Goal: Task Accomplishment & Management: Manage account settings

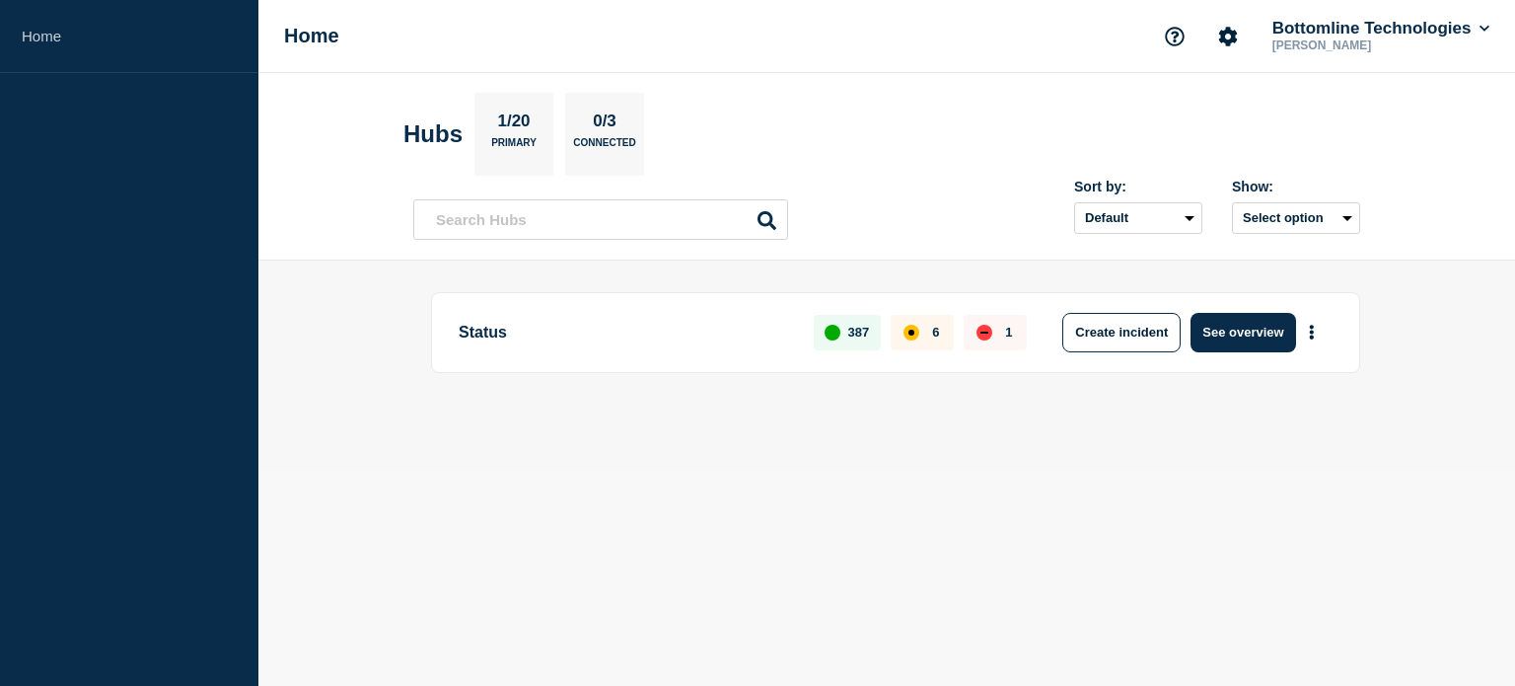
click at [1231, 309] on div "Status 387 6 1 Create incident See overview" at bounding box center [895, 332] width 929 height 81
click at [1247, 333] on button "See overview" at bounding box center [1243, 332] width 105 height 39
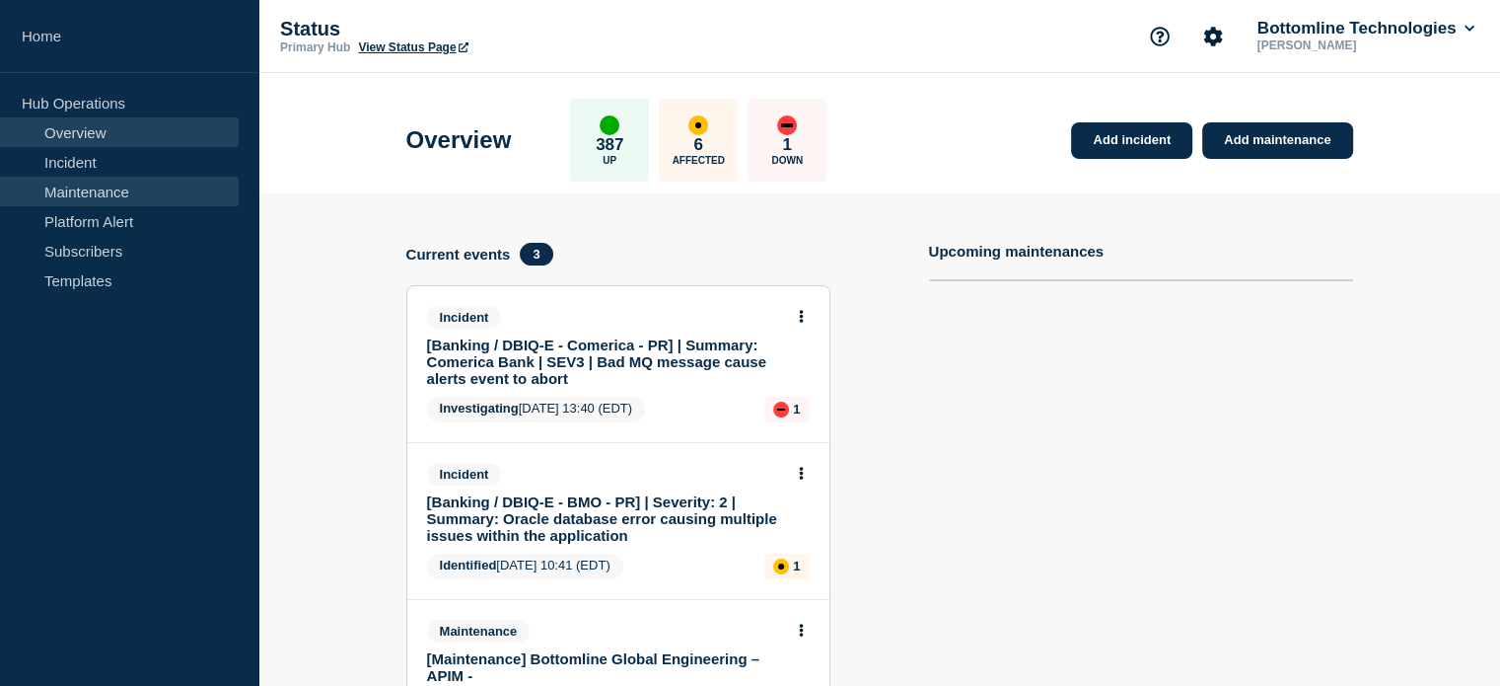
click at [150, 187] on link "Maintenance" at bounding box center [119, 192] width 239 height 30
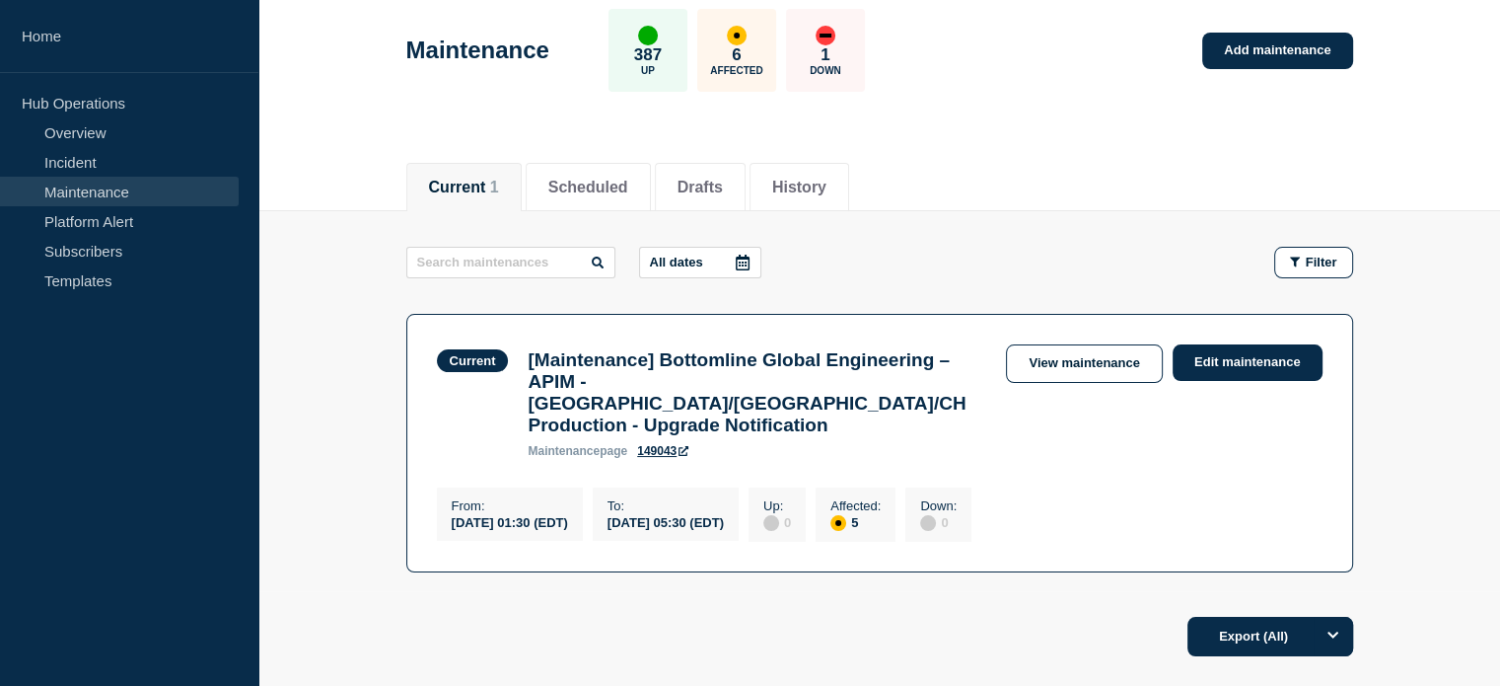
scroll to position [237, 0]
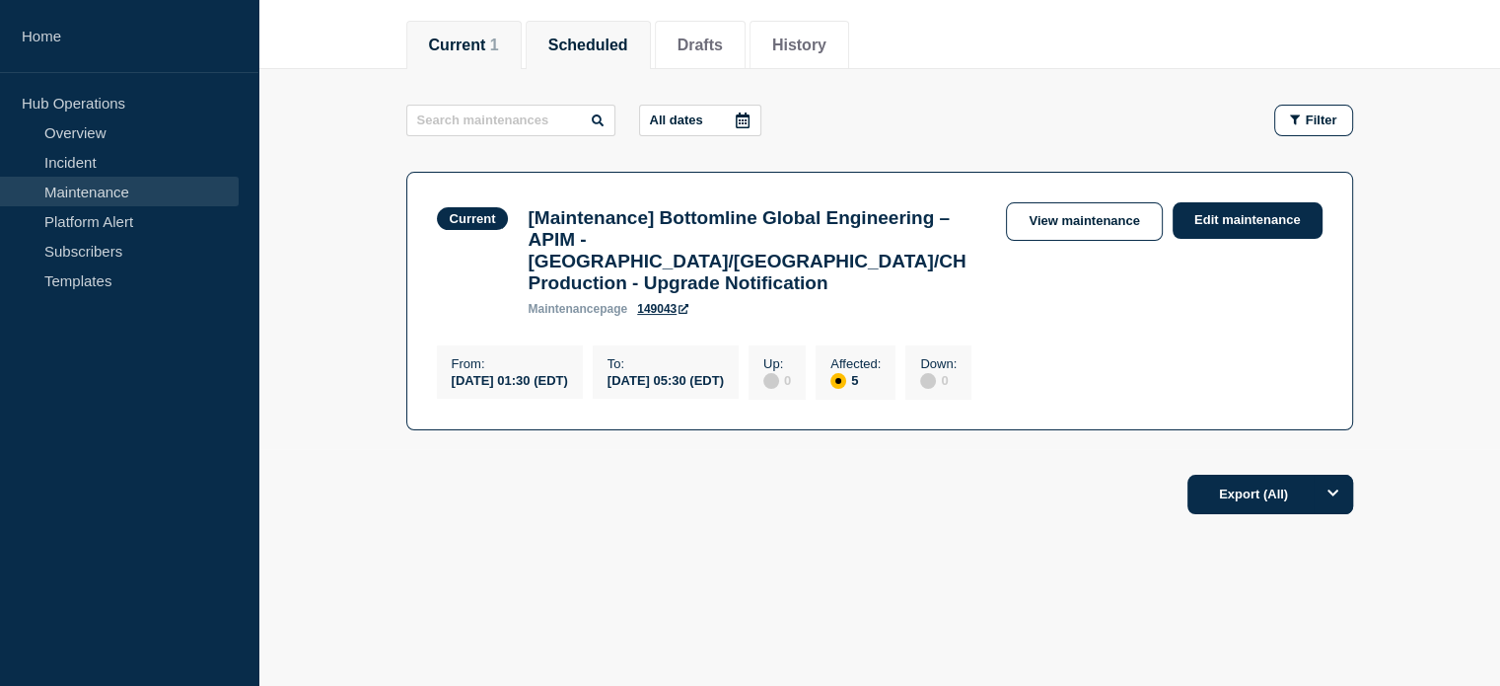
click at [609, 48] on button "Scheduled" at bounding box center [588, 45] width 80 height 18
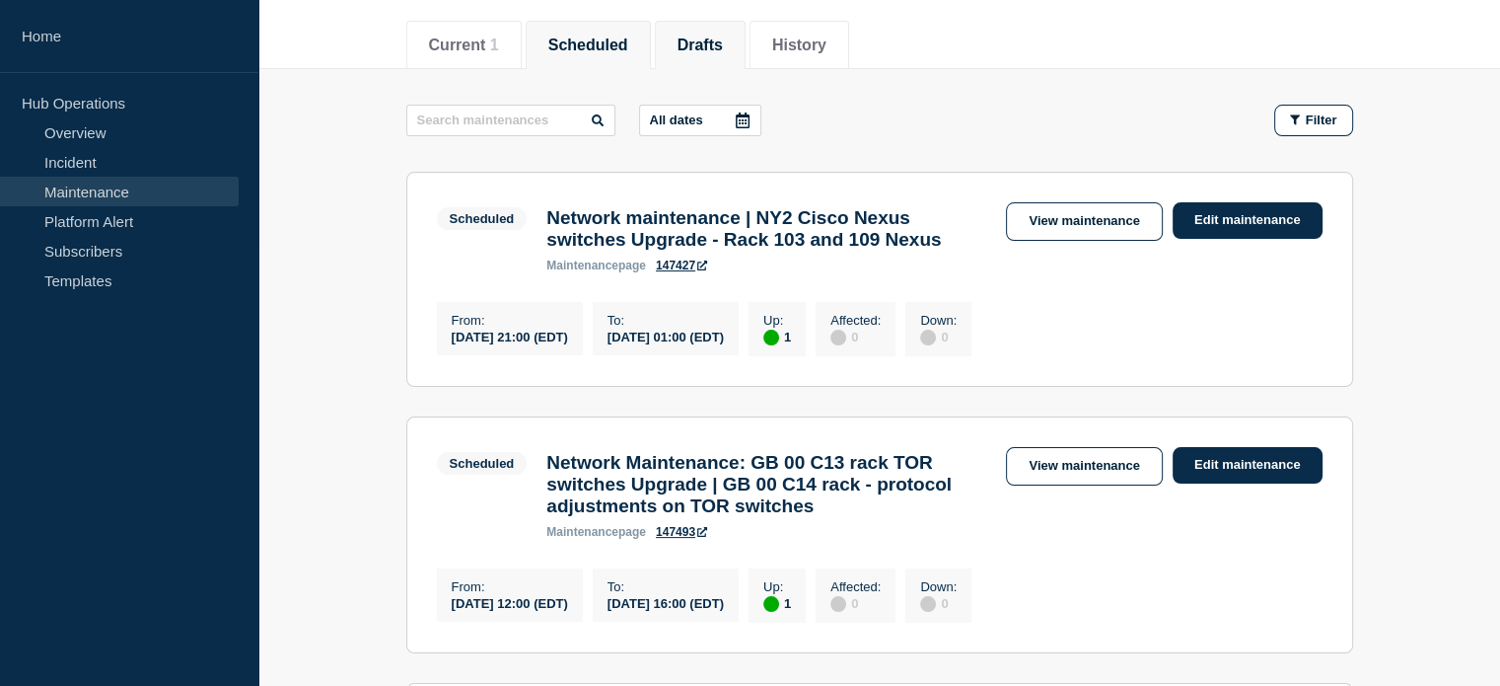
click at [710, 48] on button "Drafts" at bounding box center [700, 45] width 45 height 18
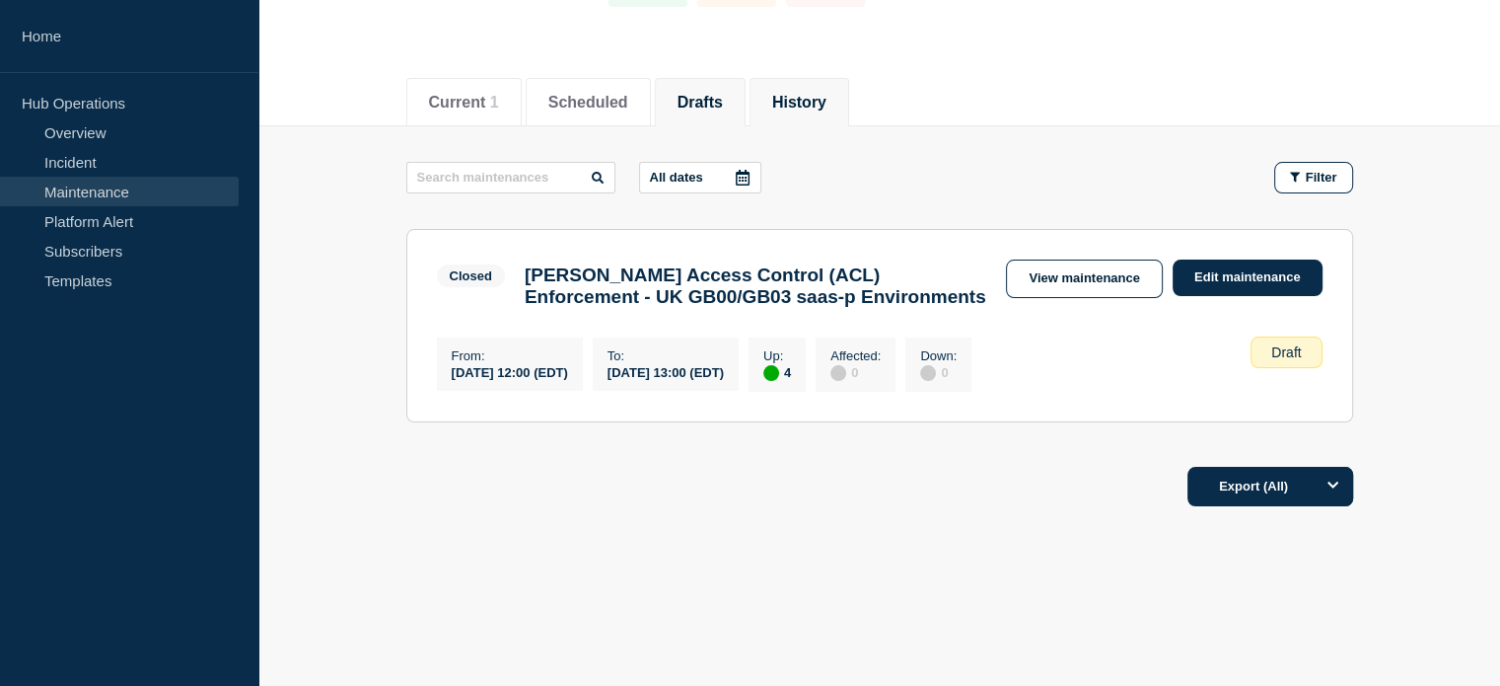
scroll to position [189, 0]
click at [818, 94] on button "History" at bounding box center [799, 103] width 54 height 18
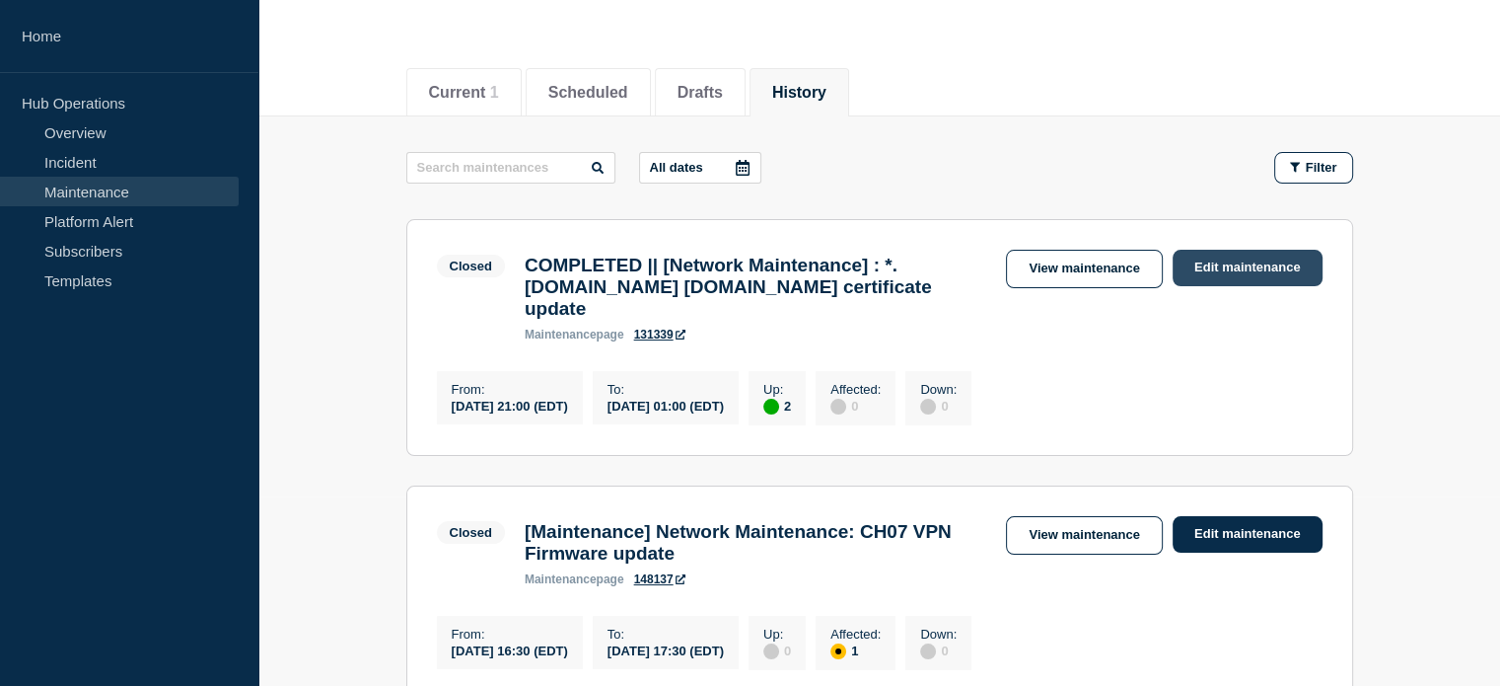
click at [1261, 263] on link "Edit maintenance" at bounding box center [1248, 268] width 150 height 36
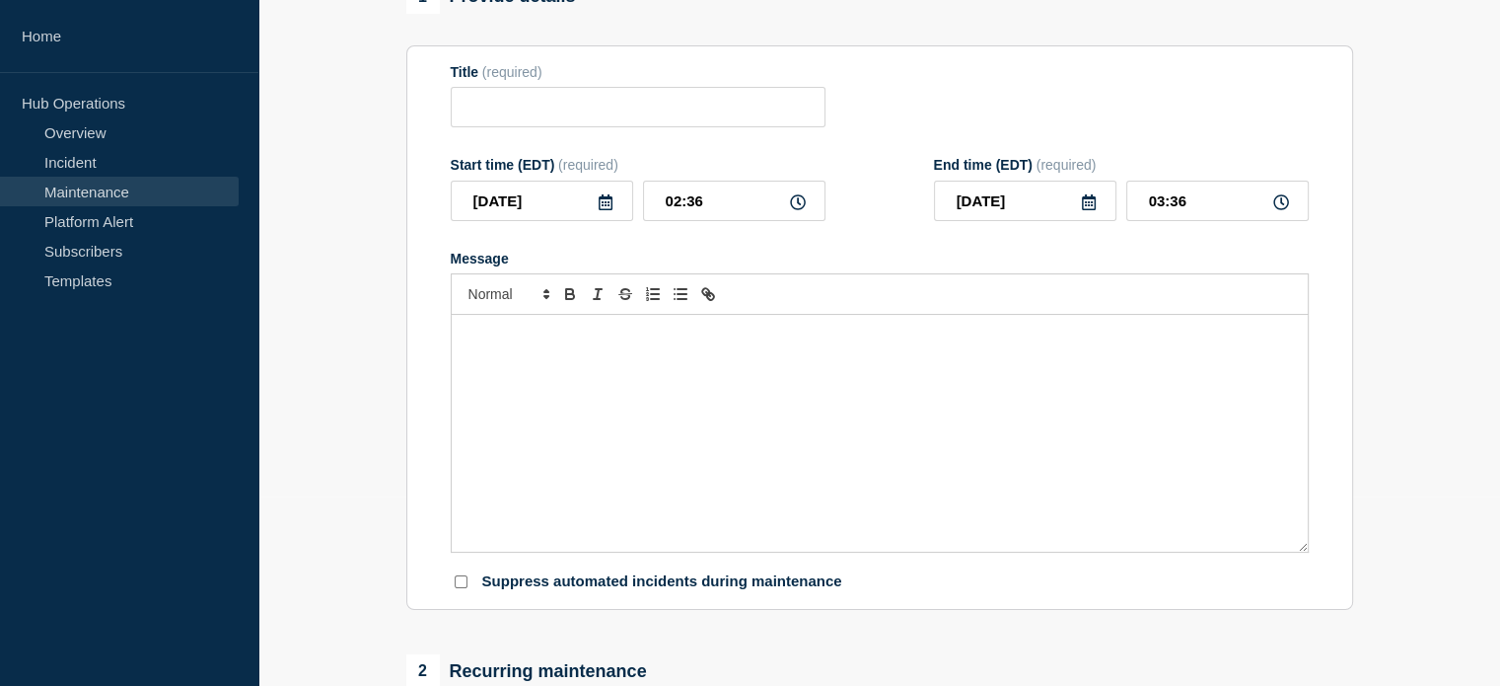
type input "COMPLETED || [Network Maintenance] : *.[DOMAIN_NAME] [DOMAIN_NAME] certificate …"
type input "[DATE]"
type input "21:00"
type input "[DATE]"
type input "01:00"
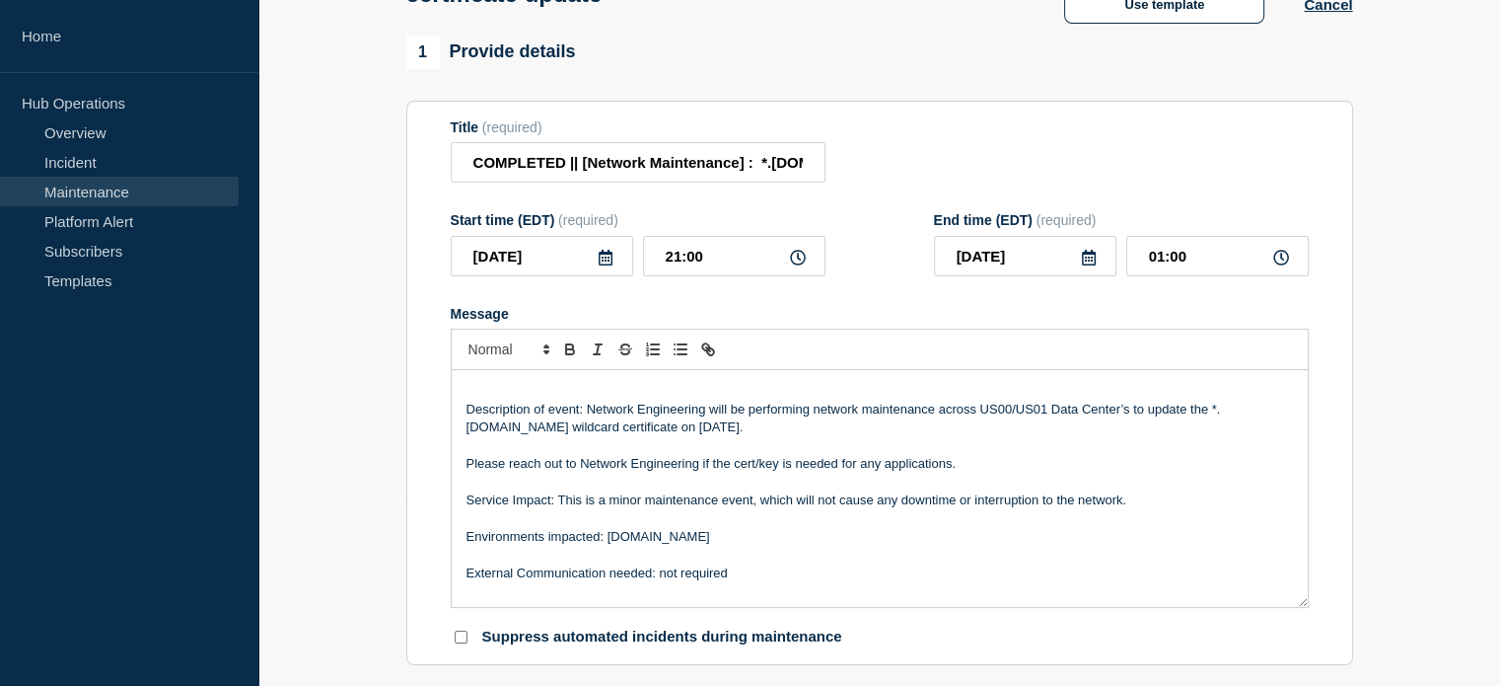
click at [605, 265] on icon at bounding box center [606, 258] width 14 height 16
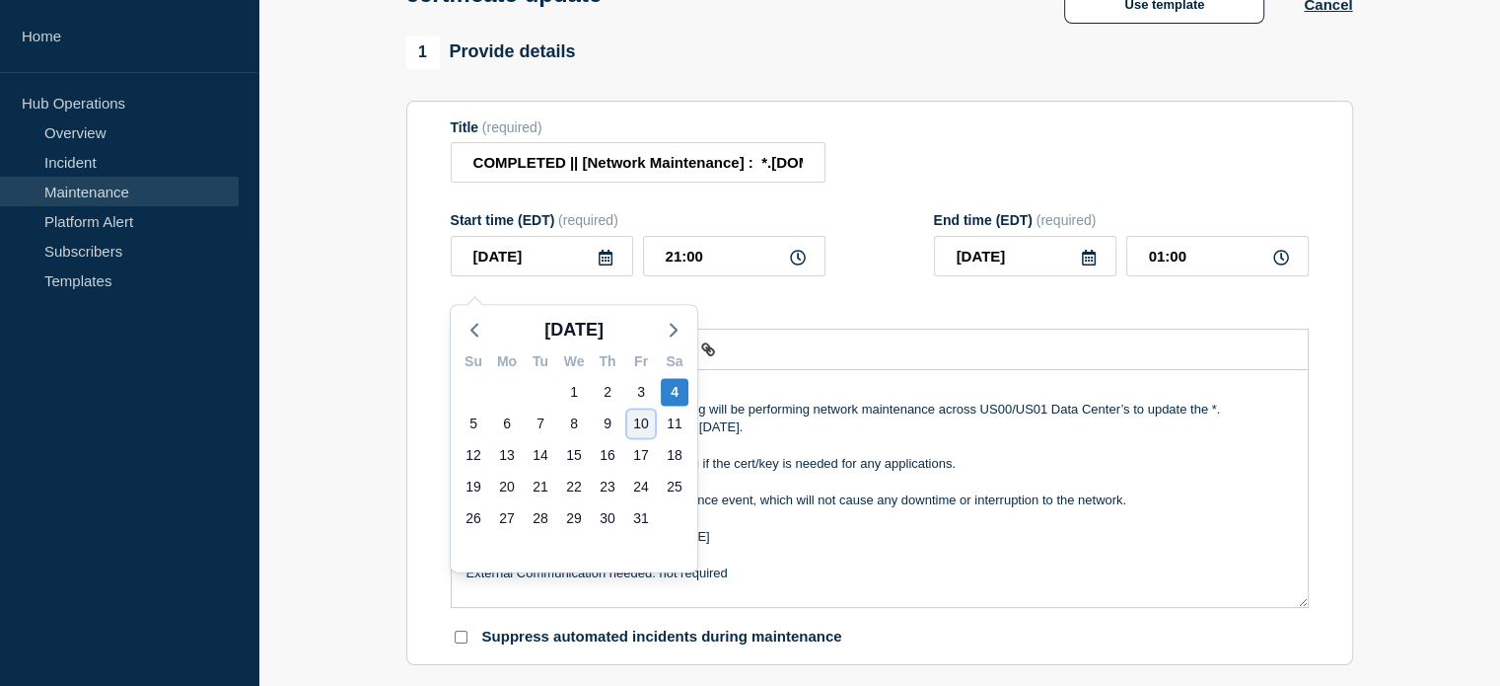
click at [648, 426] on div "10" at bounding box center [641, 423] width 28 height 28
type input "[DATE]"
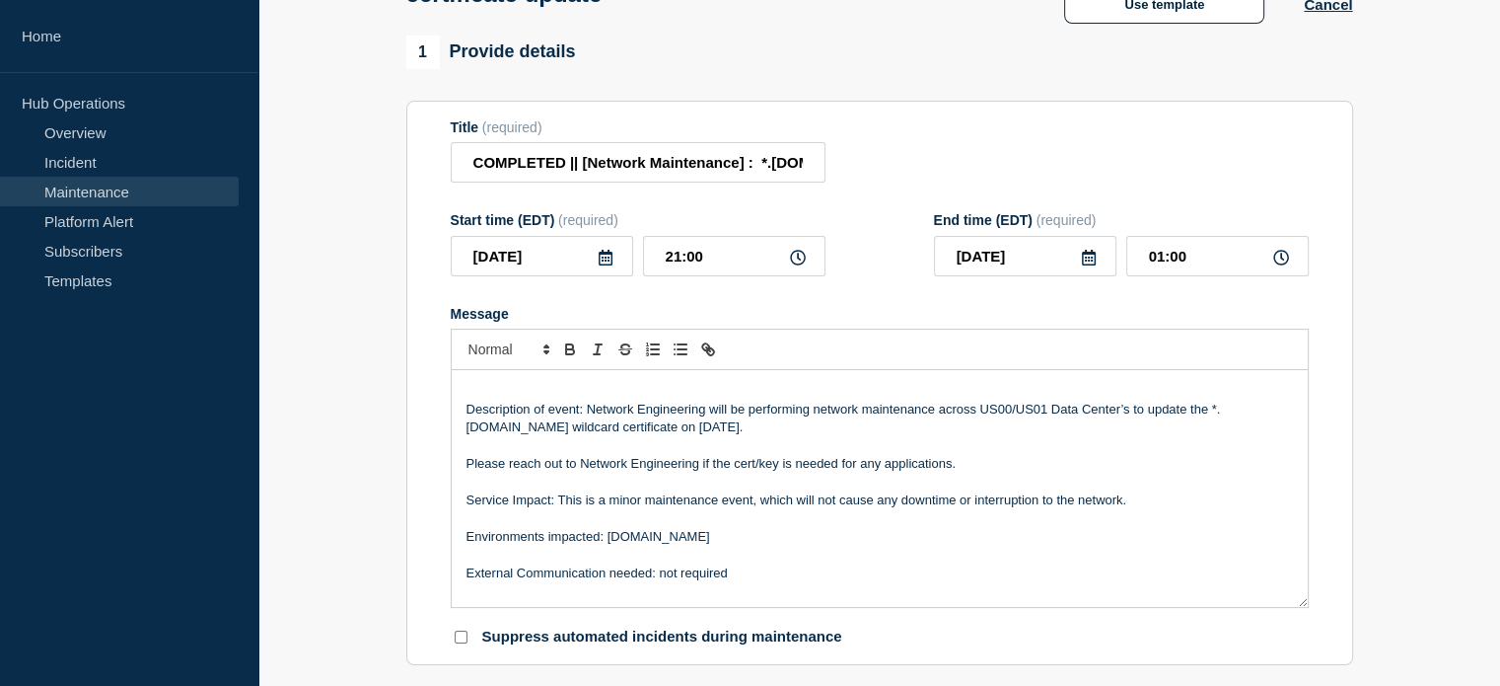
click at [1105, 171] on div "Title (required) COMPLETED || [Network Maintenance] : *.[DOMAIN_NAME] [DOMAIN_N…" at bounding box center [880, 151] width 858 height 64
drag, startPoint x: 580, startPoint y: 182, endPoint x: 396, endPoint y: 182, distance: 184.5
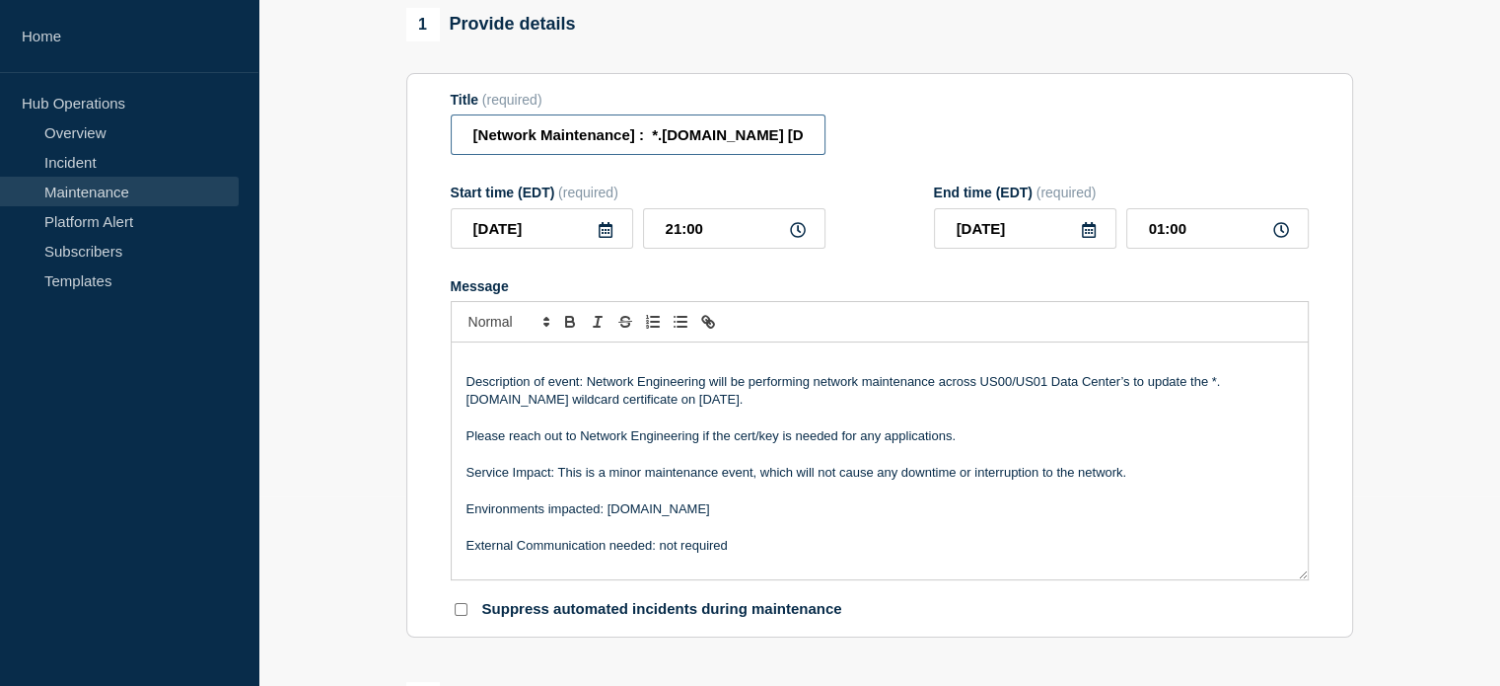
type input "[Network Maintenance] : *.[DOMAIN_NAME] [DOMAIN_NAME] certificate update"
click at [694, 409] on p "Description of event: Network Engineering will be performing network maintenanc…" at bounding box center [880, 391] width 827 height 36
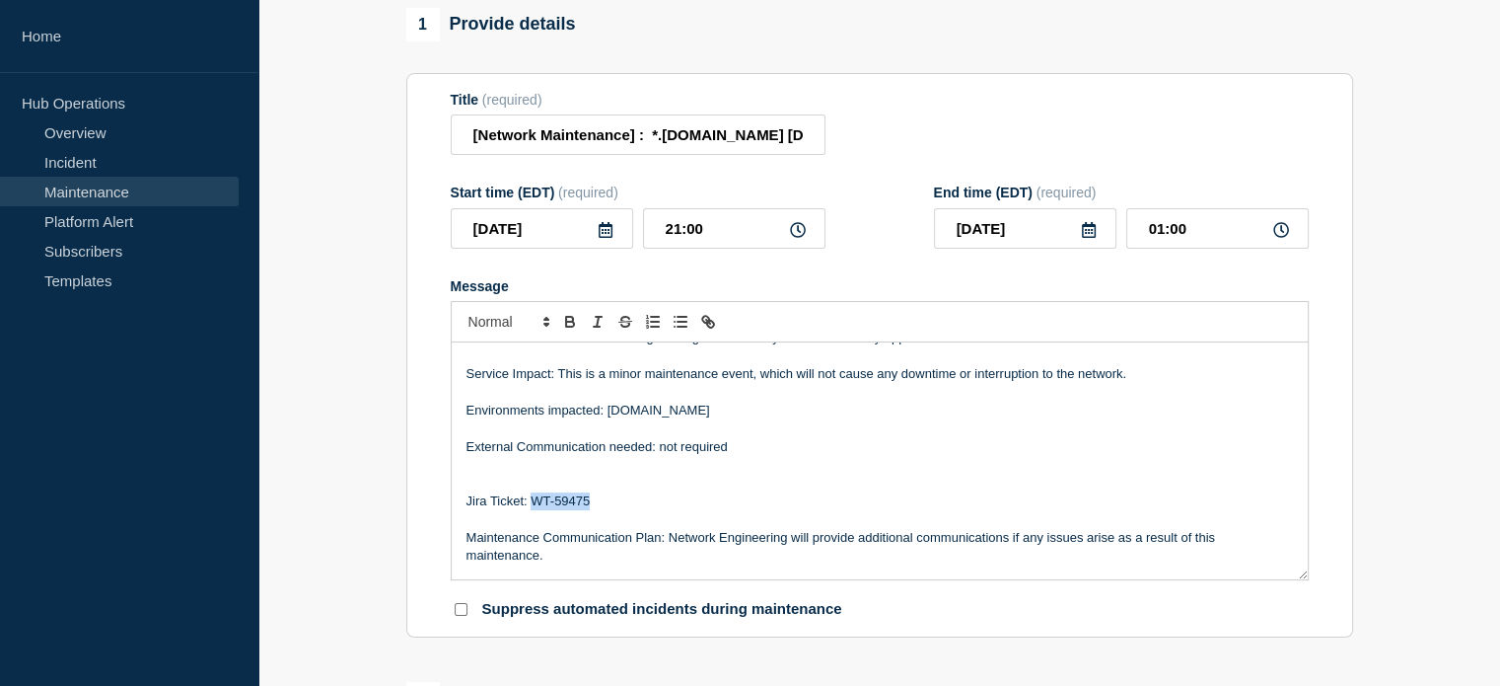
drag, startPoint x: 587, startPoint y: 517, endPoint x: 536, endPoint y: 512, distance: 51.5
click at [536, 510] on p "Jira Ticket: WT-59475" at bounding box center [880, 501] width 827 height 18
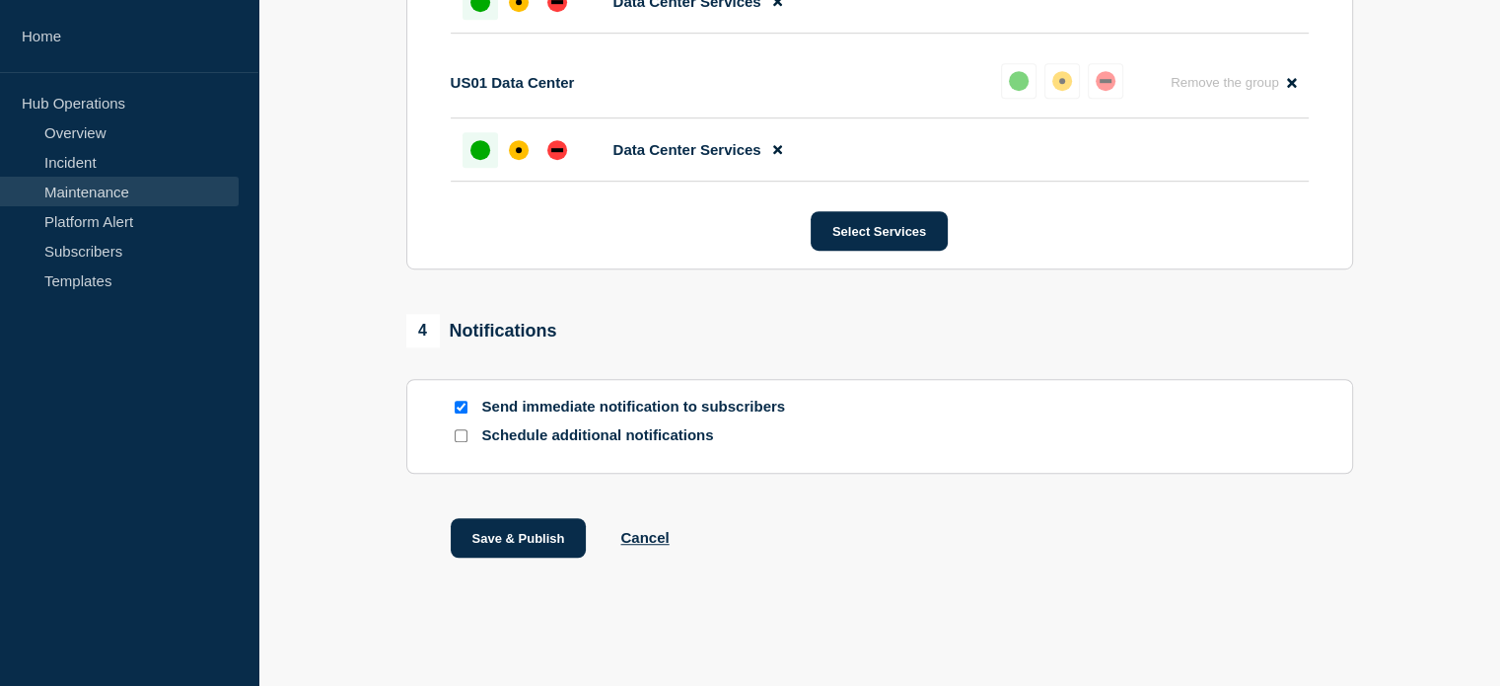
scroll to position [1227, 0]
click at [464, 438] on input "Schedule additional notifications" at bounding box center [461, 435] width 13 height 13
checkbox input "true"
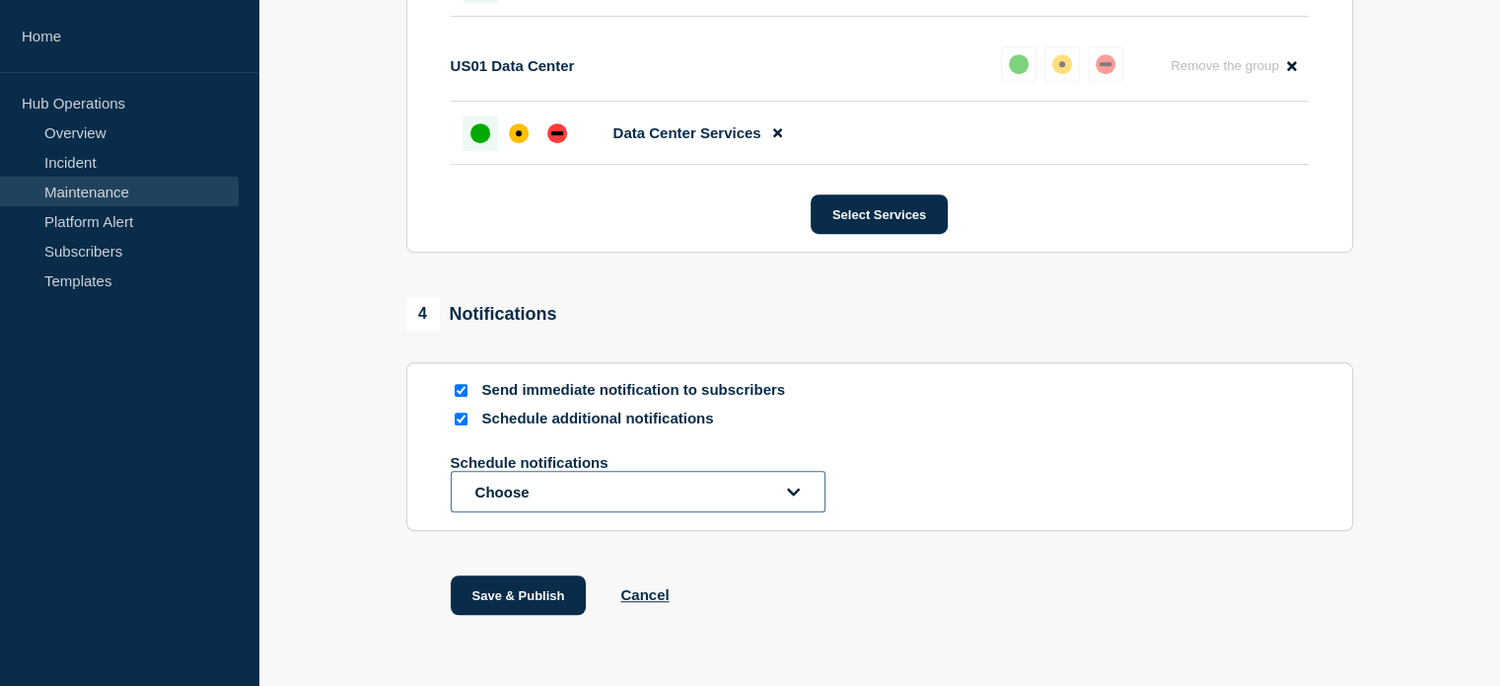
click at [596, 501] on button "Choose" at bounding box center [638, 491] width 375 height 41
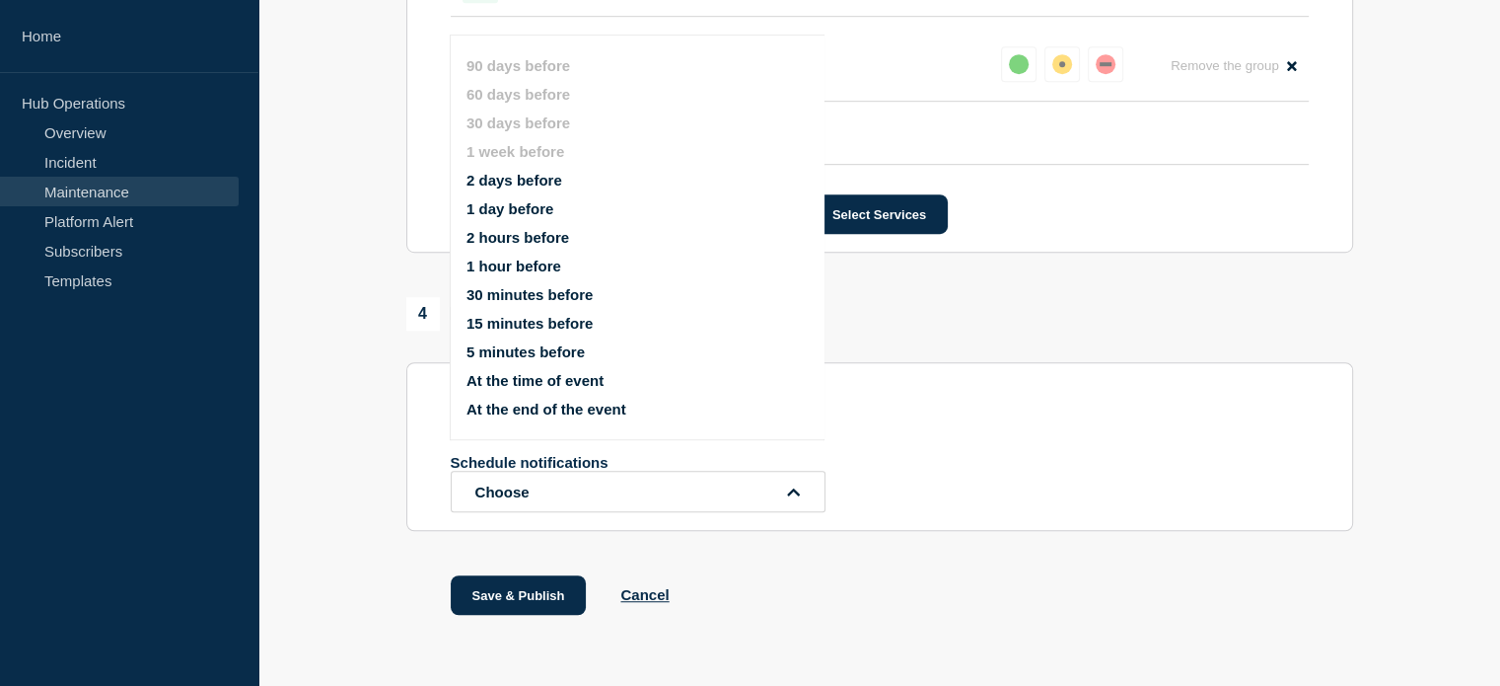
click at [576, 183] on li "2 days before" at bounding box center [654, 180] width 375 height 17
click at [509, 183] on button "2 days before" at bounding box center [515, 180] width 96 height 17
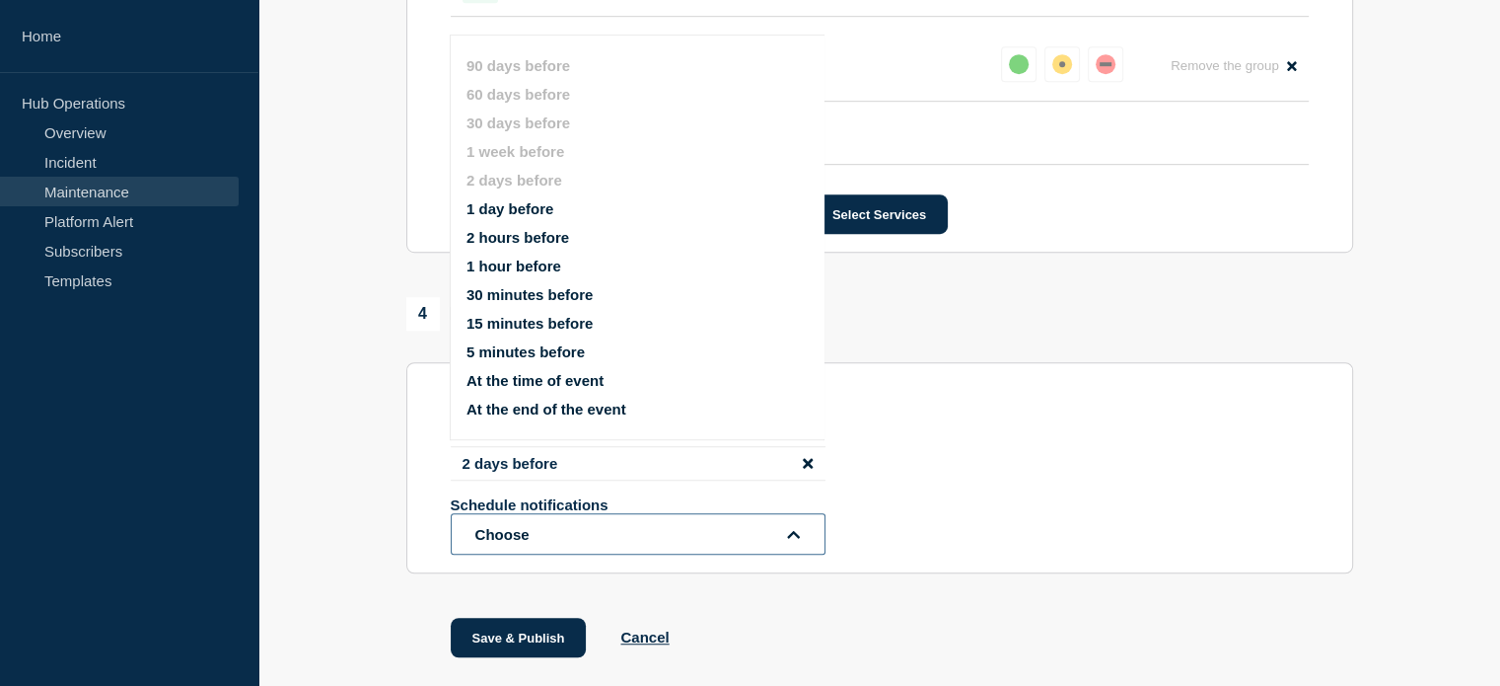
click at [537, 554] on button "Choose" at bounding box center [638, 533] width 375 height 41
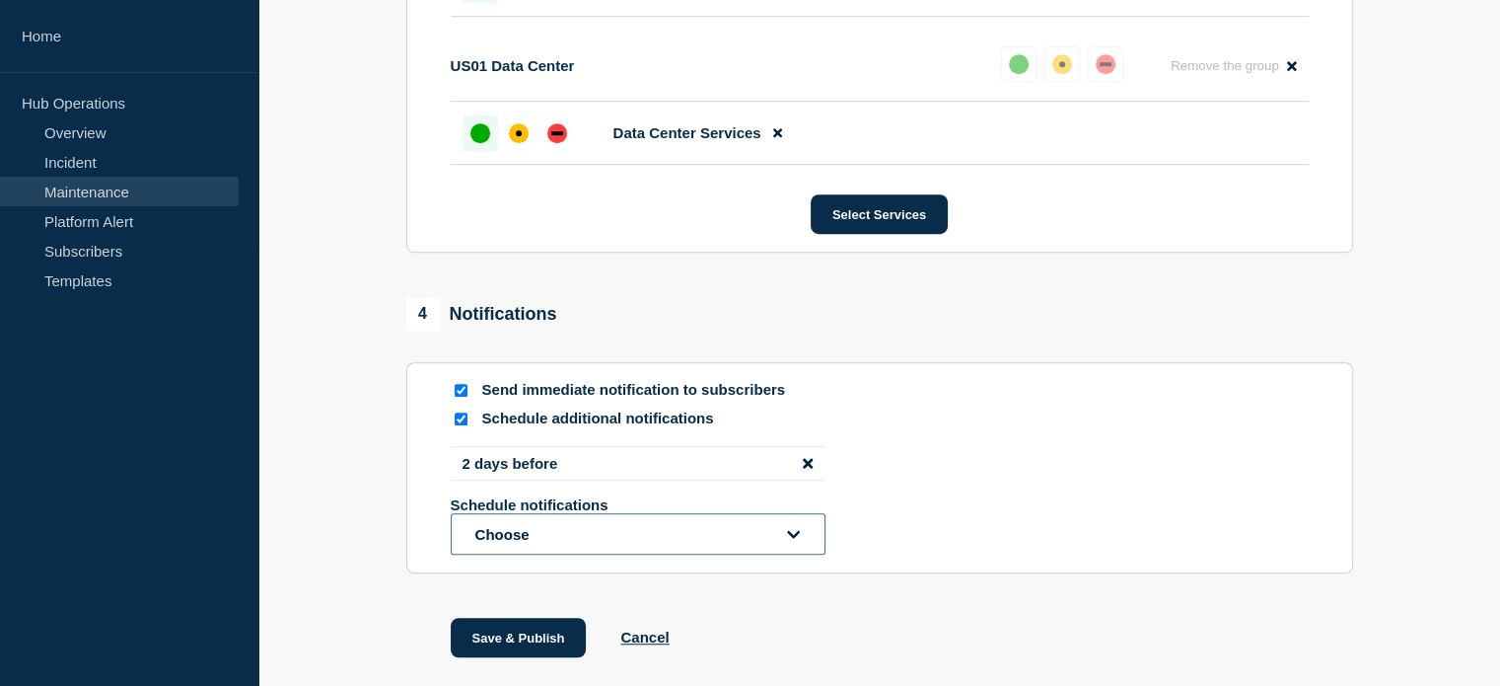
click at [537, 551] on button "Choose" at bounding box center [638, 533] width 375 height 41
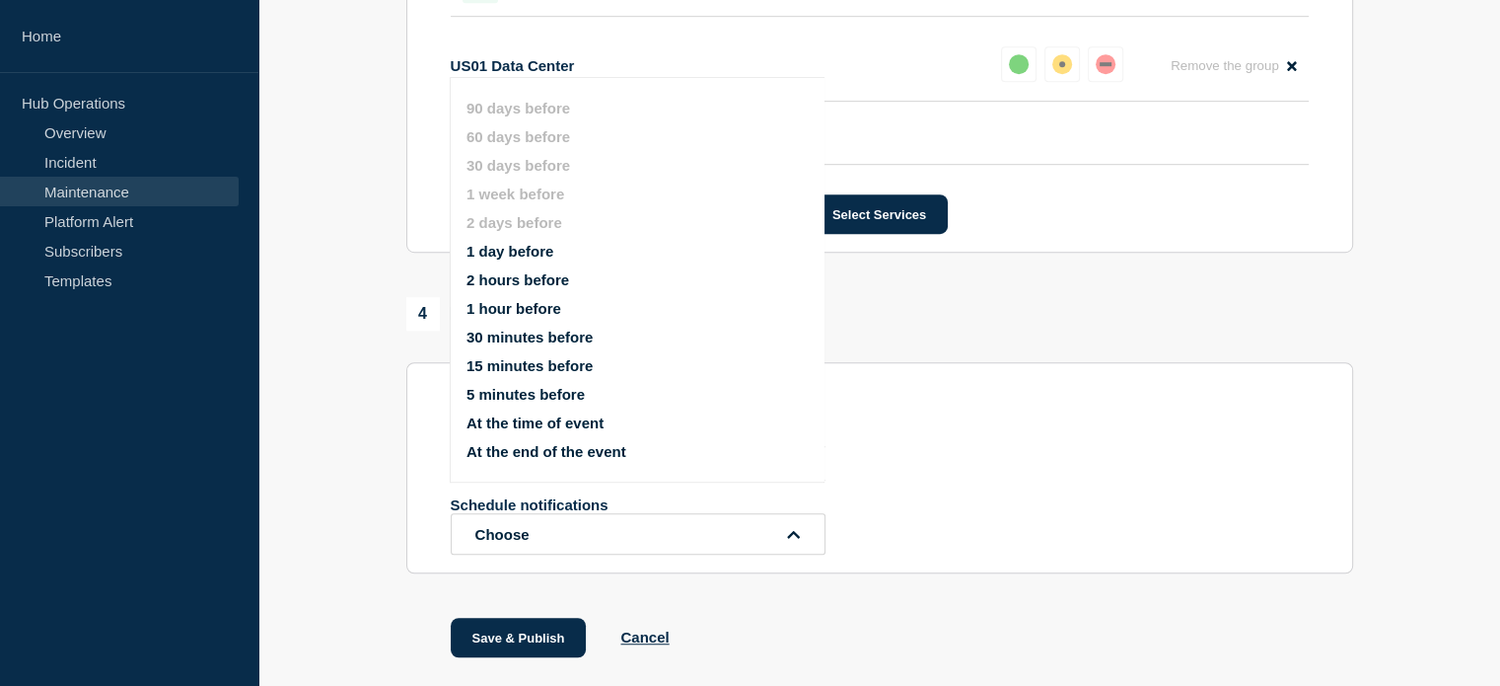
click at [519, 248] on button "1 day before" at bounding box center [510, 251] width 87 height 17
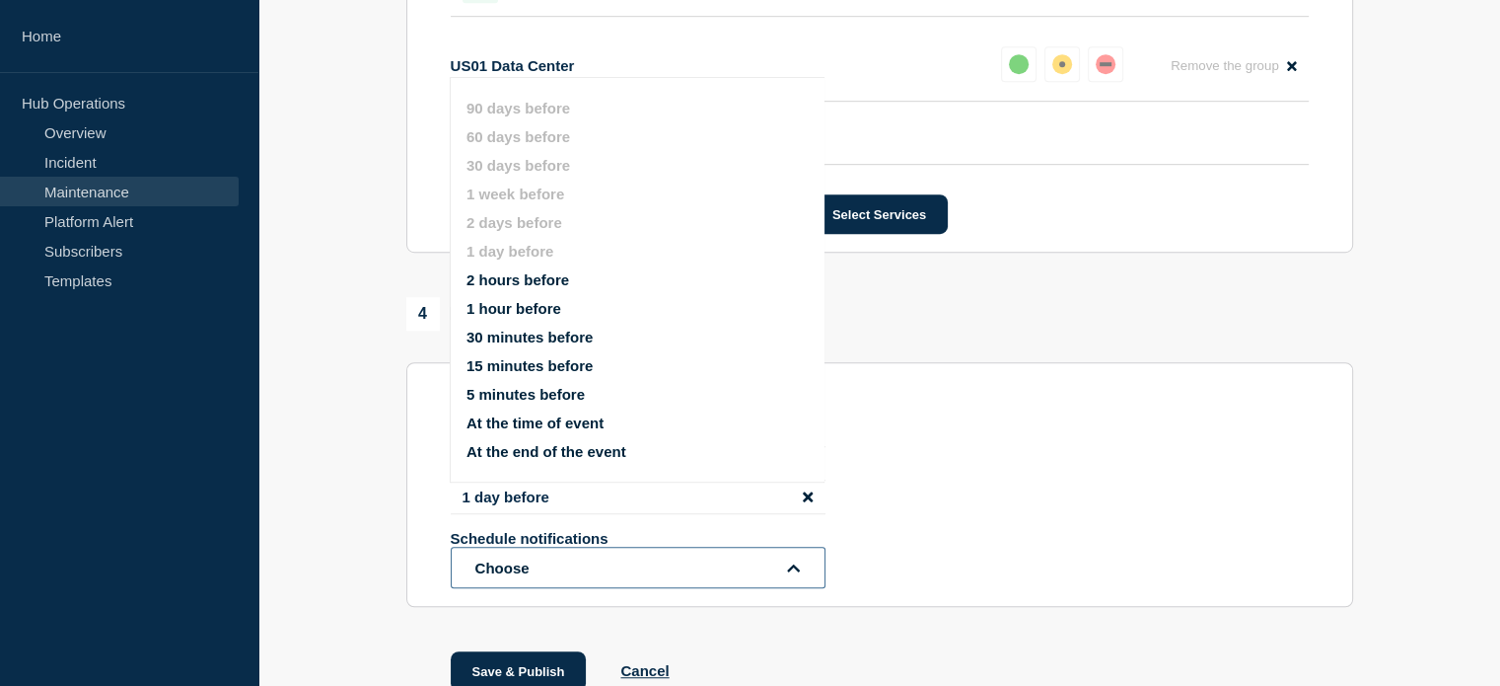
click at [568, 588] on button "Choose" at bounding box center [638, 566] width 375 height 41
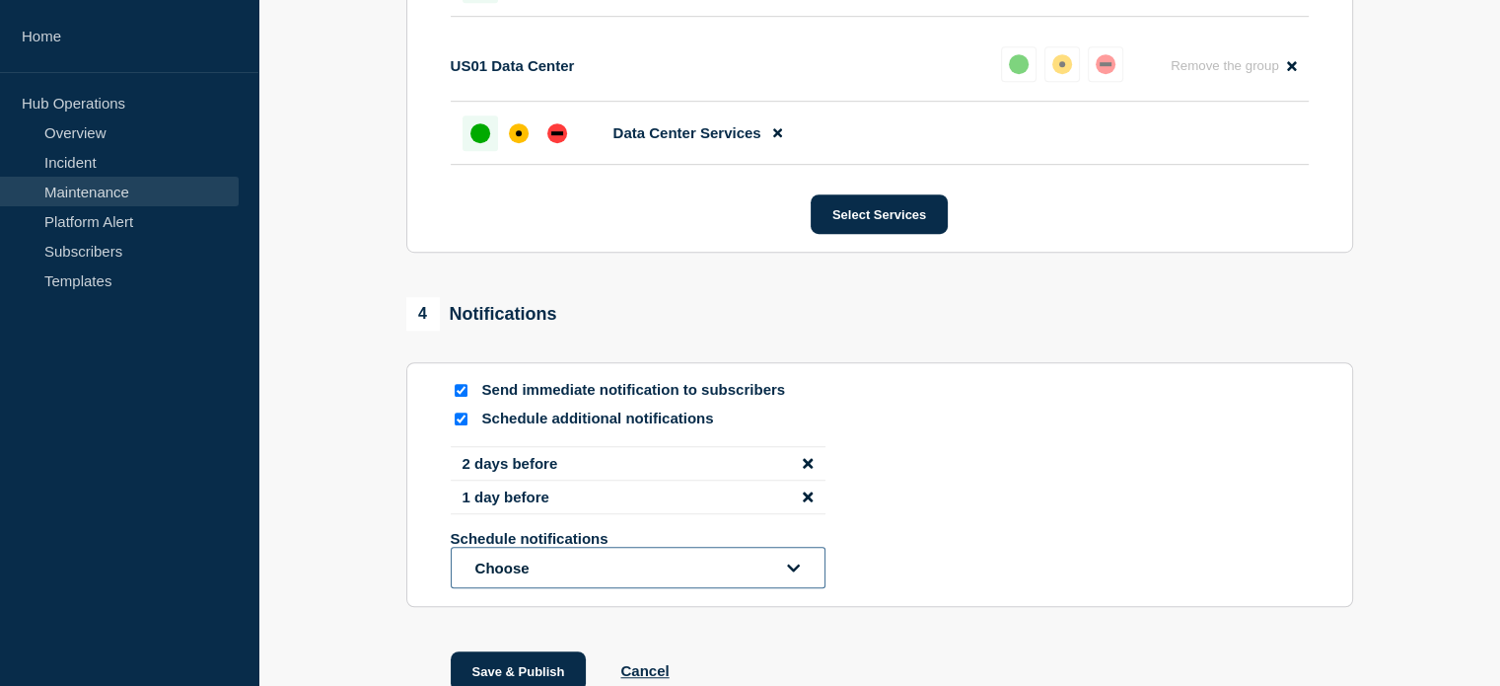
click at [568, 588] on button "Choose" at bounding box center [638, 566] width 375 height 41
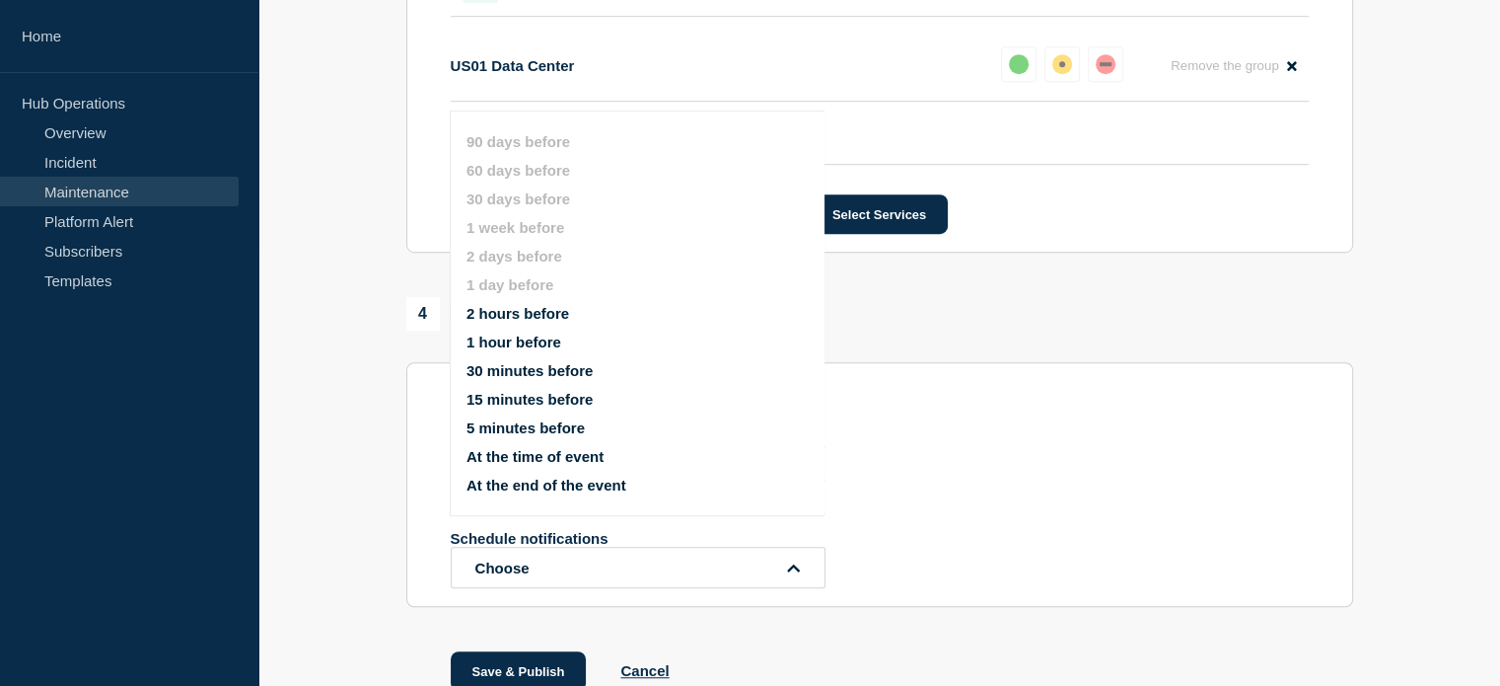
click at [514, 342] on button "1 hour before" at bounding box center [514, 341] width 95 height 17
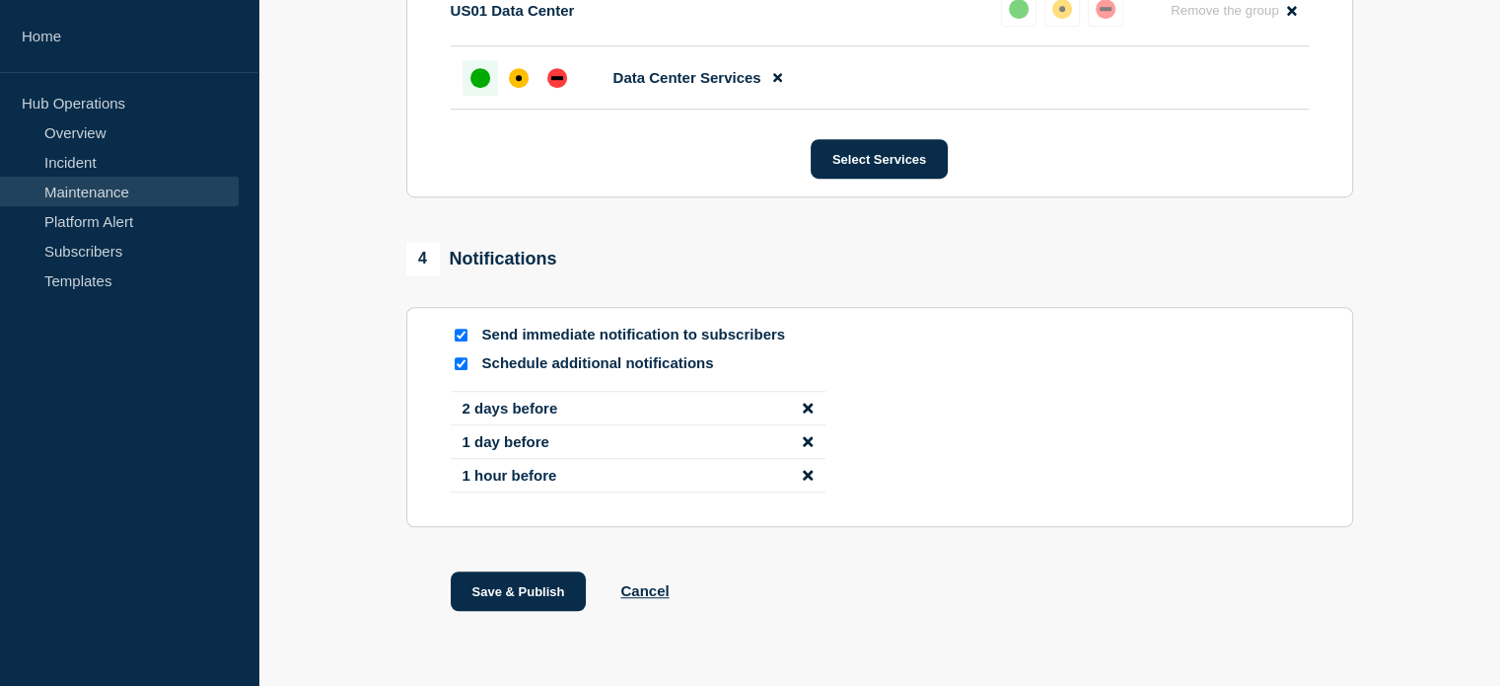
scroll to position [1353, 0]
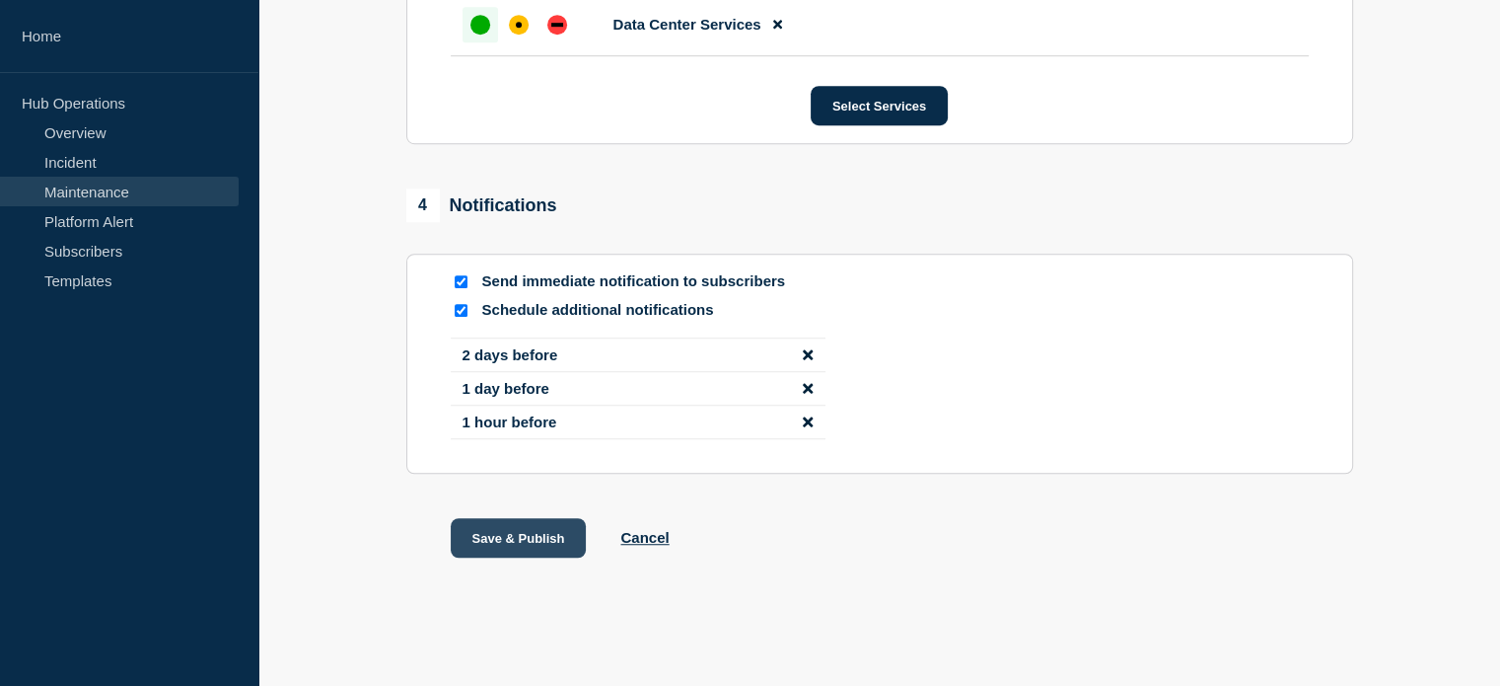
click at [520, 546] on button "Save & Publish" at bounding box center [519, 537] width 136 height 39
